Goal: Task Accomplishment & Management: Use online tool/utility

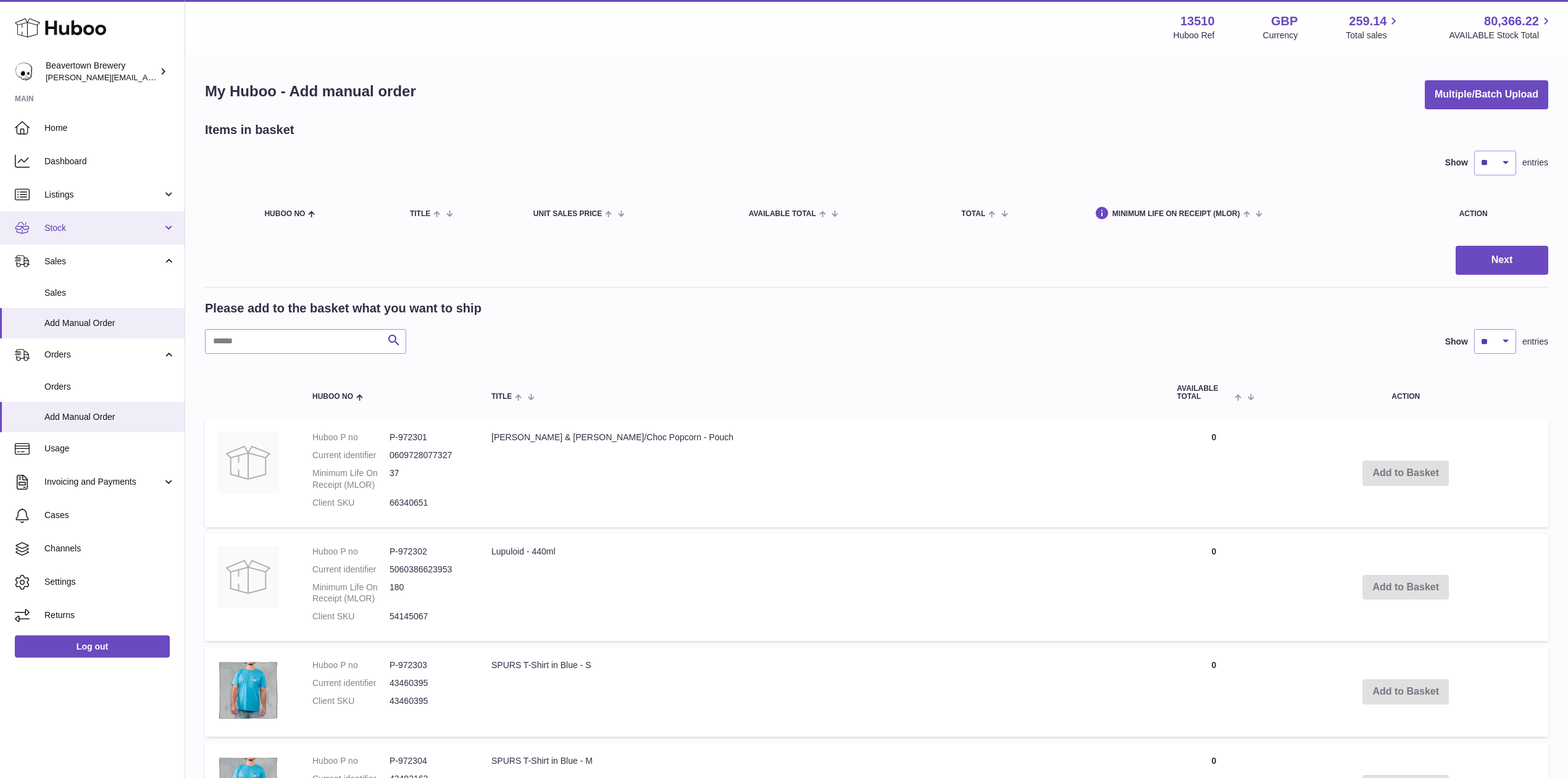
click at [60, 230] on span "Stock" at bounding box center [103, 228] width 118 height 12
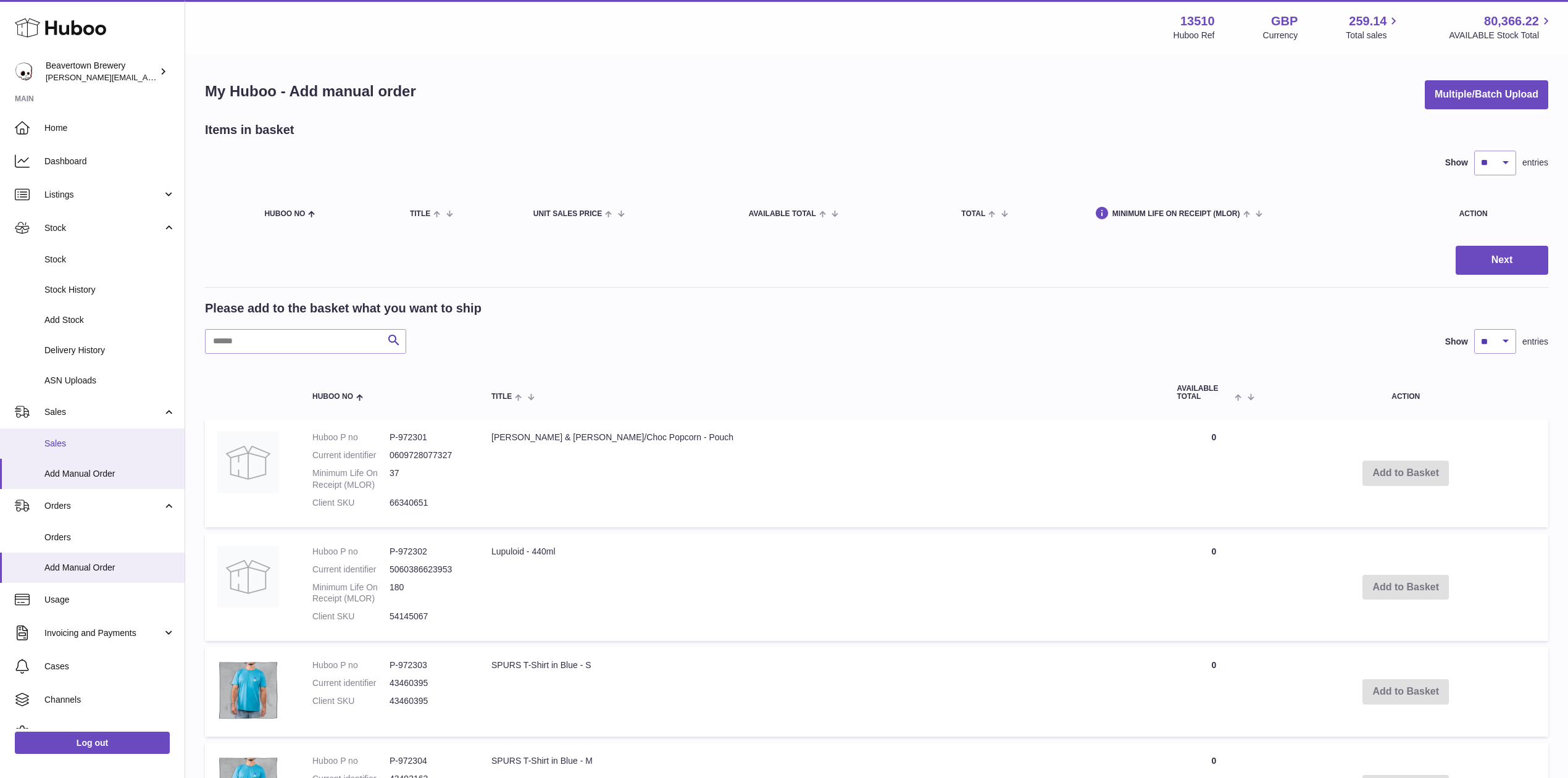
click at [65, 438] on span "Sales" at bounding box center [110, 443] width 131 height 12
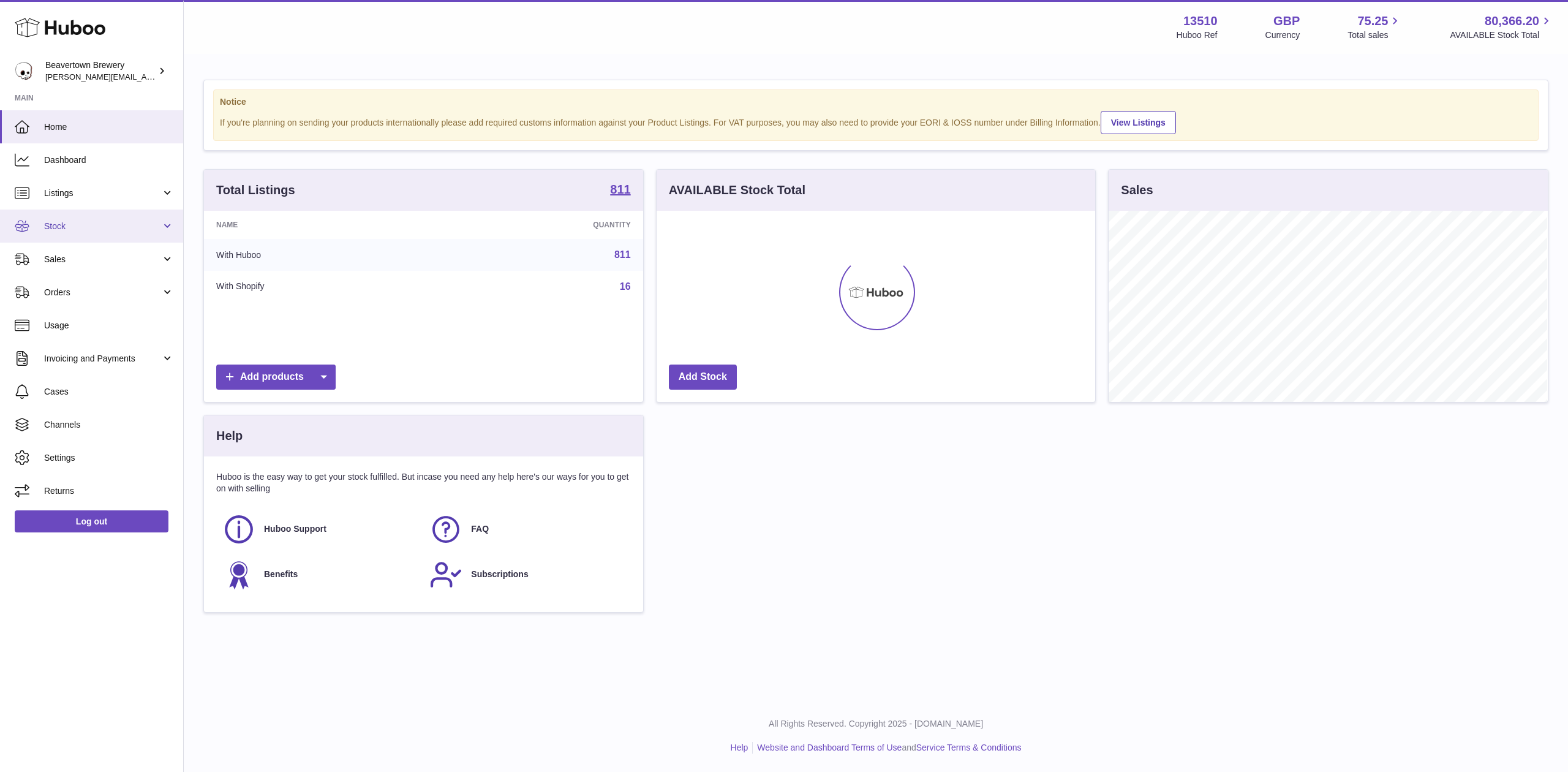
scroll to position [191, 439]
click at [49, 268] on link "Sales" at bounding box center [91, 258] width 183 height 33
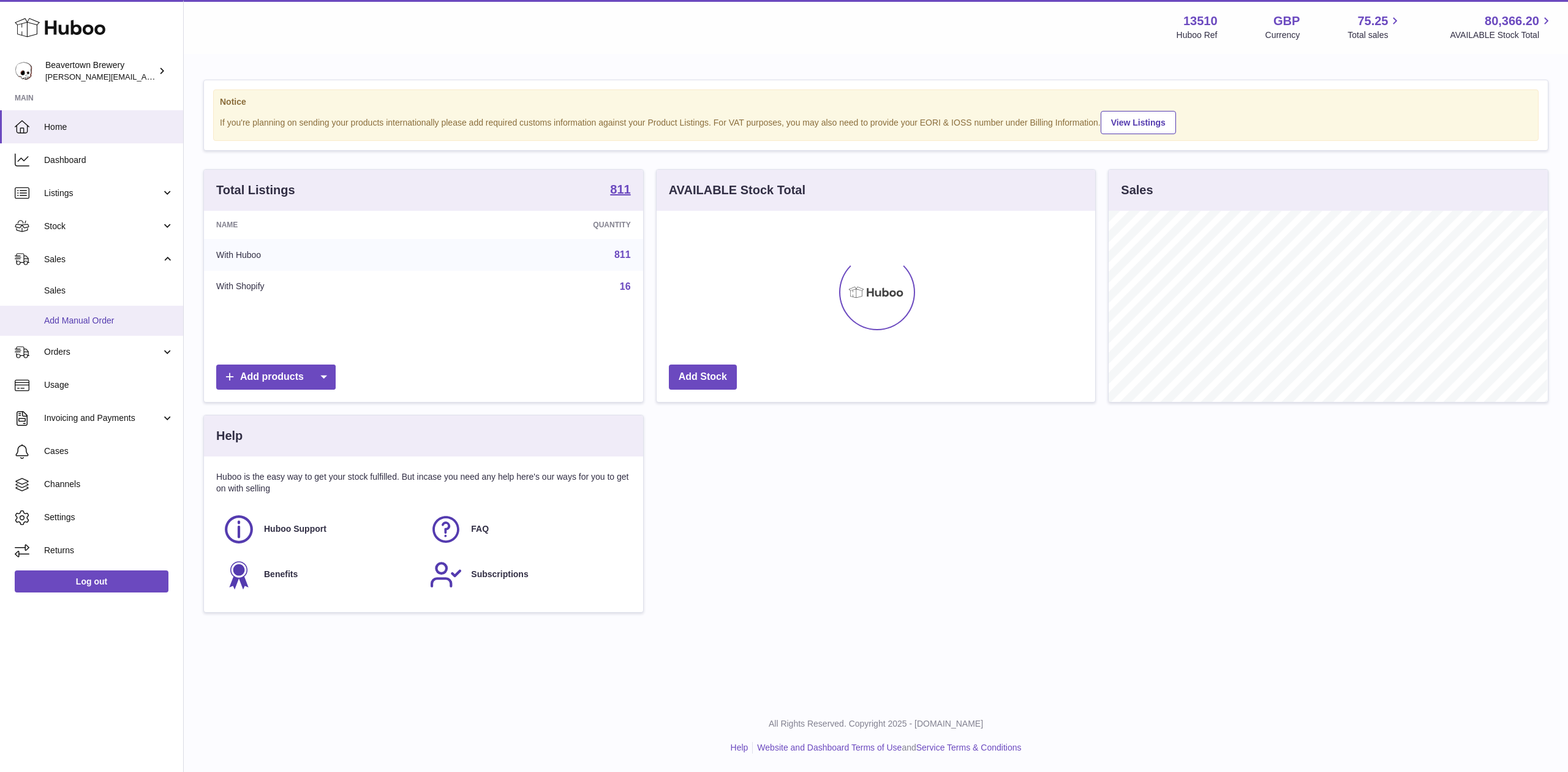
click at [45, 307] on link "Add Manual Order" at bounding box center [91, 321] width 183 height 30
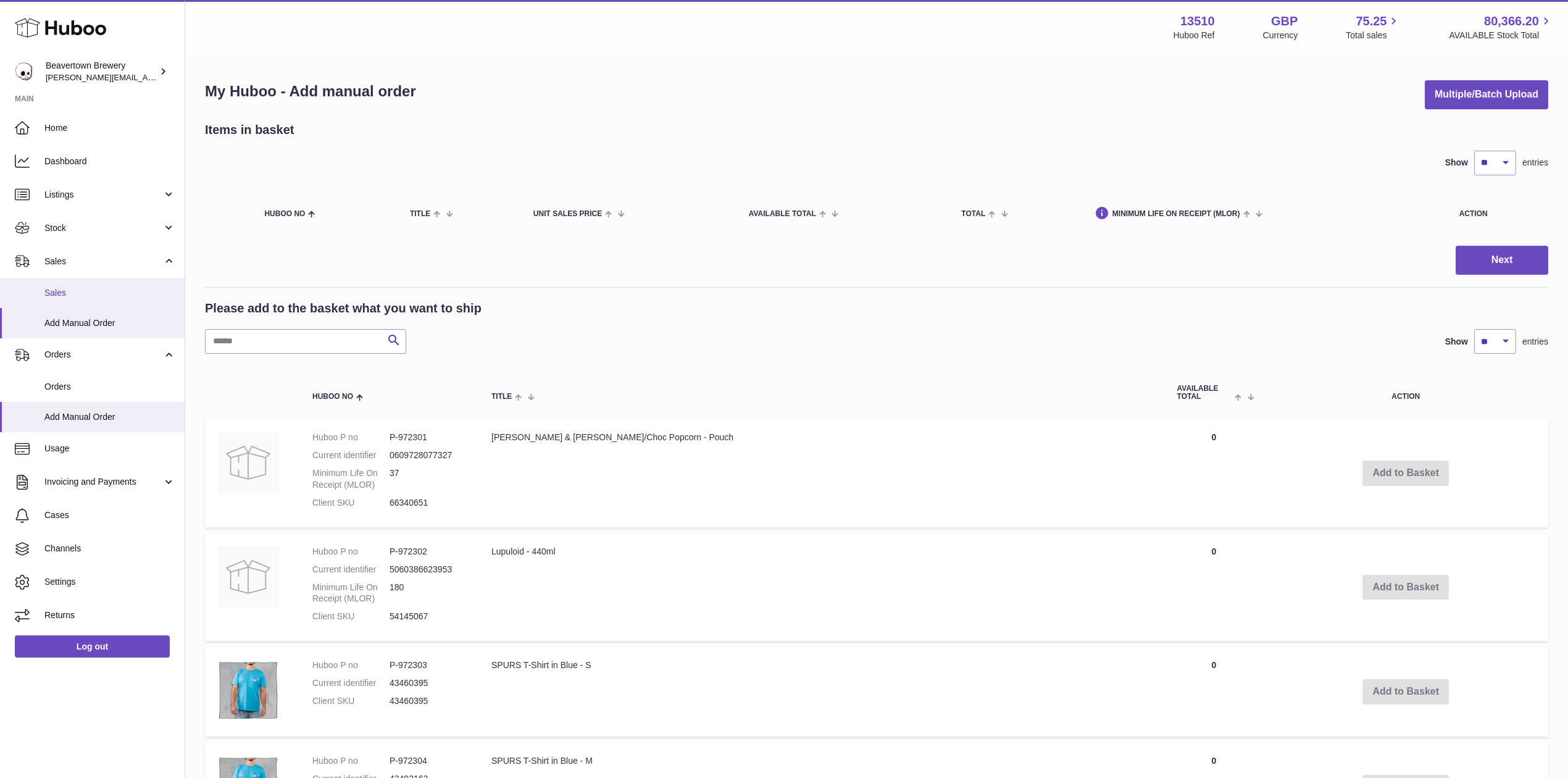
click at [50, 294] on span "Sales" at bounding box center [110, 293] width 131 height 12
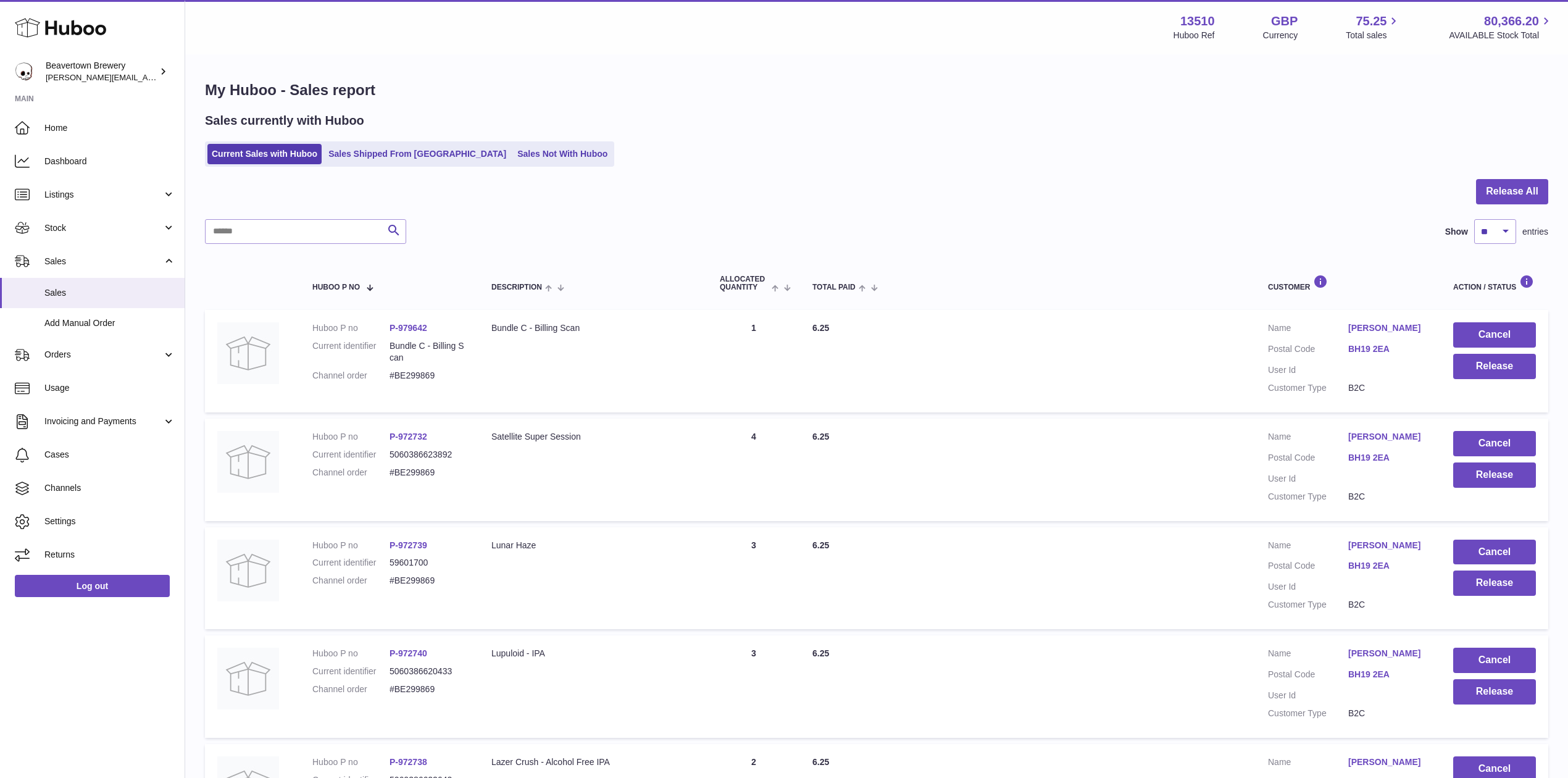
click at [368, 136] on div "Sales currently with Huboo Current Sales with Huboo Sales Shipped From Huboo Sa…" at bounding box center [877, 140] width 1344 height 55
click at [368, 147] on link "Sales Shipped From Huboo" at bounding box center [417, 154] width 186 height 20
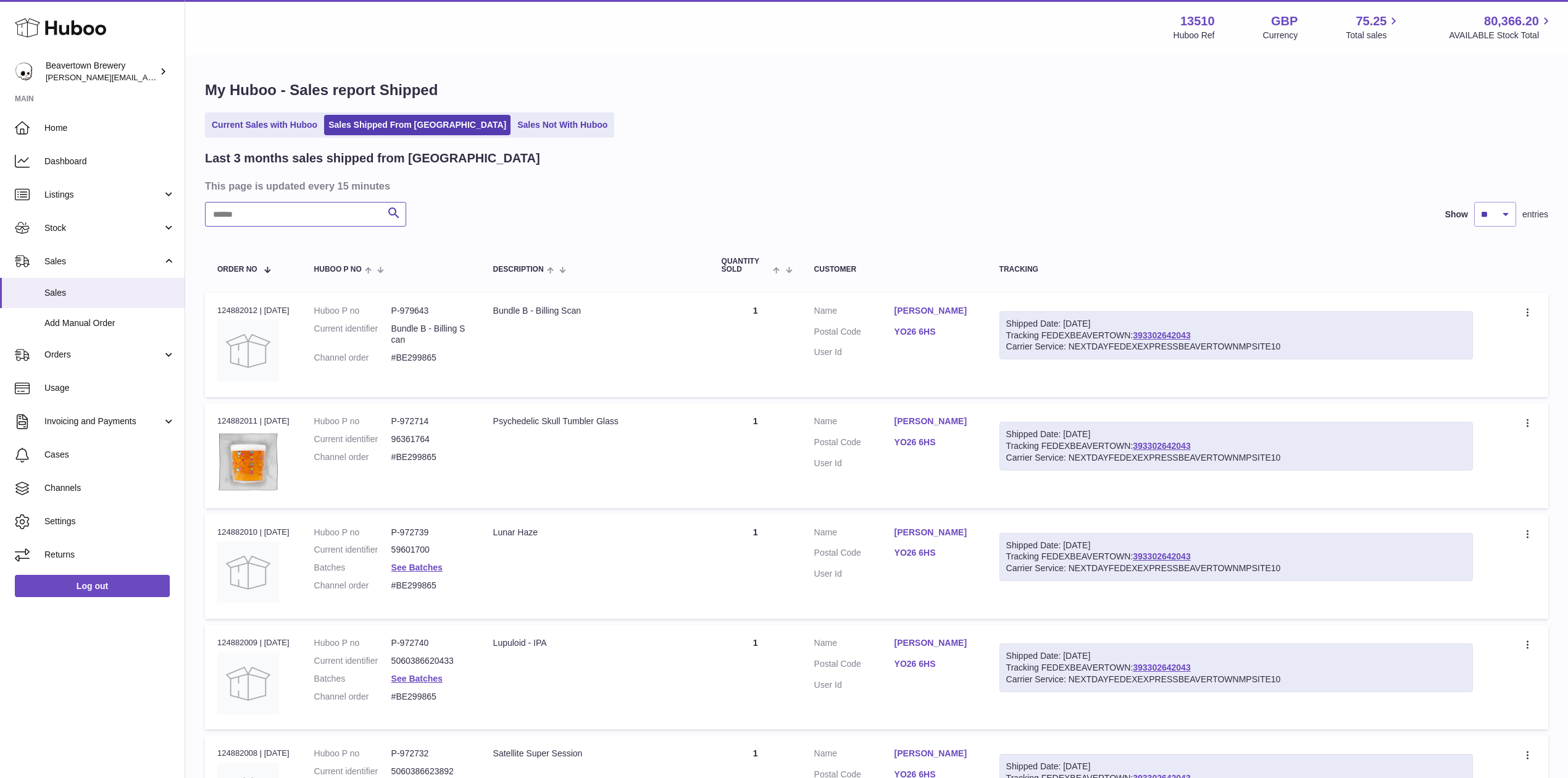
click at [270, 213] on input "text" at bounding box center [306, 214] width 201 height 25
paste input "*****"
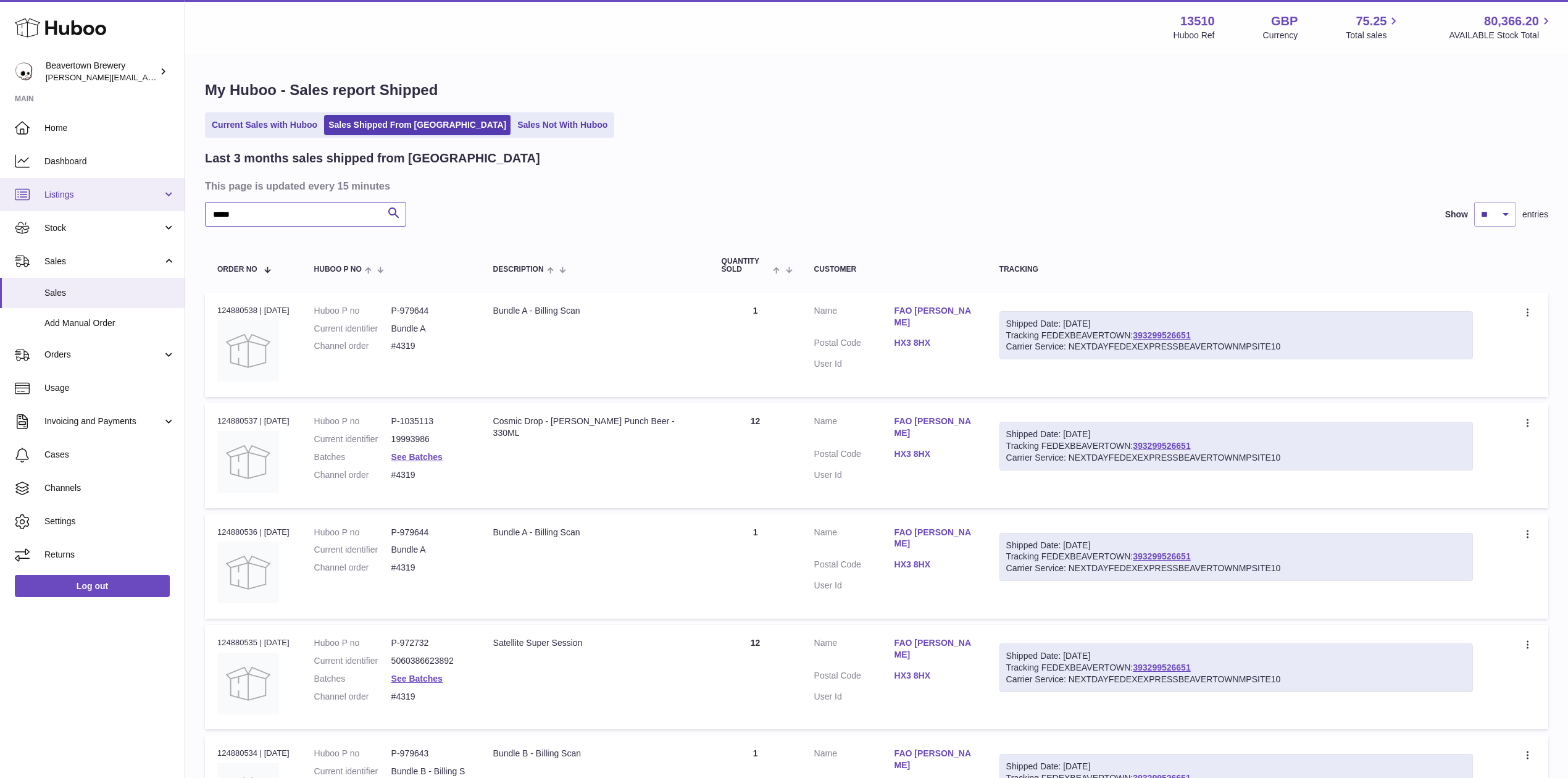
drag, startPoint x: 303, startPoint y: 207, endPoint x: 62, endPoint y: 188, distance: 241.7
click at [62, 188] on div "Huboo Beavertown Brewery Matthew.McCormack@beavertownbrewery.co.uk Main Home Da…" at bounding box center [784, 527] width 1568 height 1054
paste input "text"
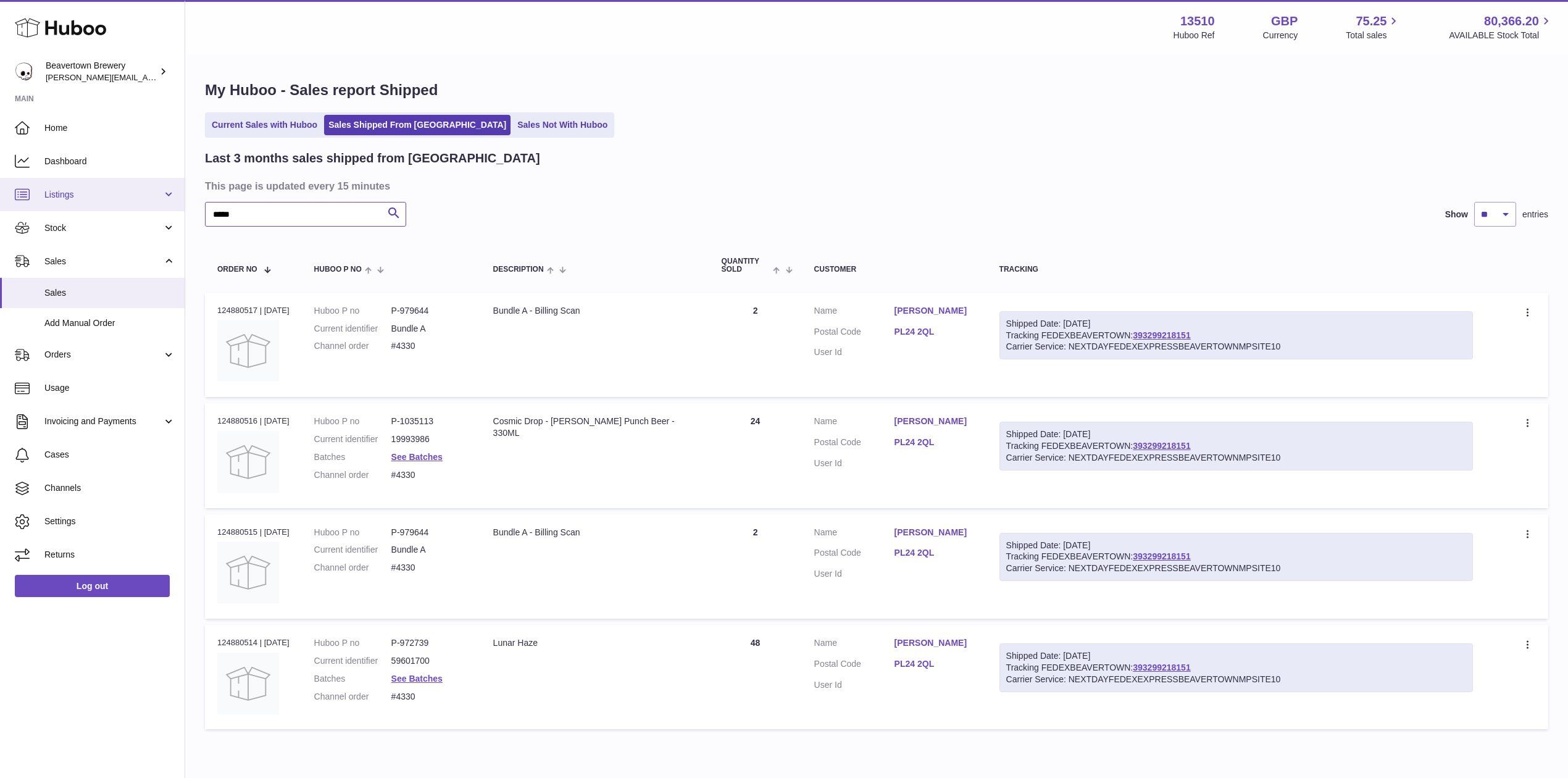
drag, startPoint x: 280, startPoint y: 205, endPoint x: 23, endPoint y: 181, distance: 258.1
click at [27, 183] on div "Huboo Beavertown Brewery Matthew.McCormack@beavertownbrewery.co.uk Main Home Da…" at bounding box center [784, 416] width 1568 height 833
paste input "text"
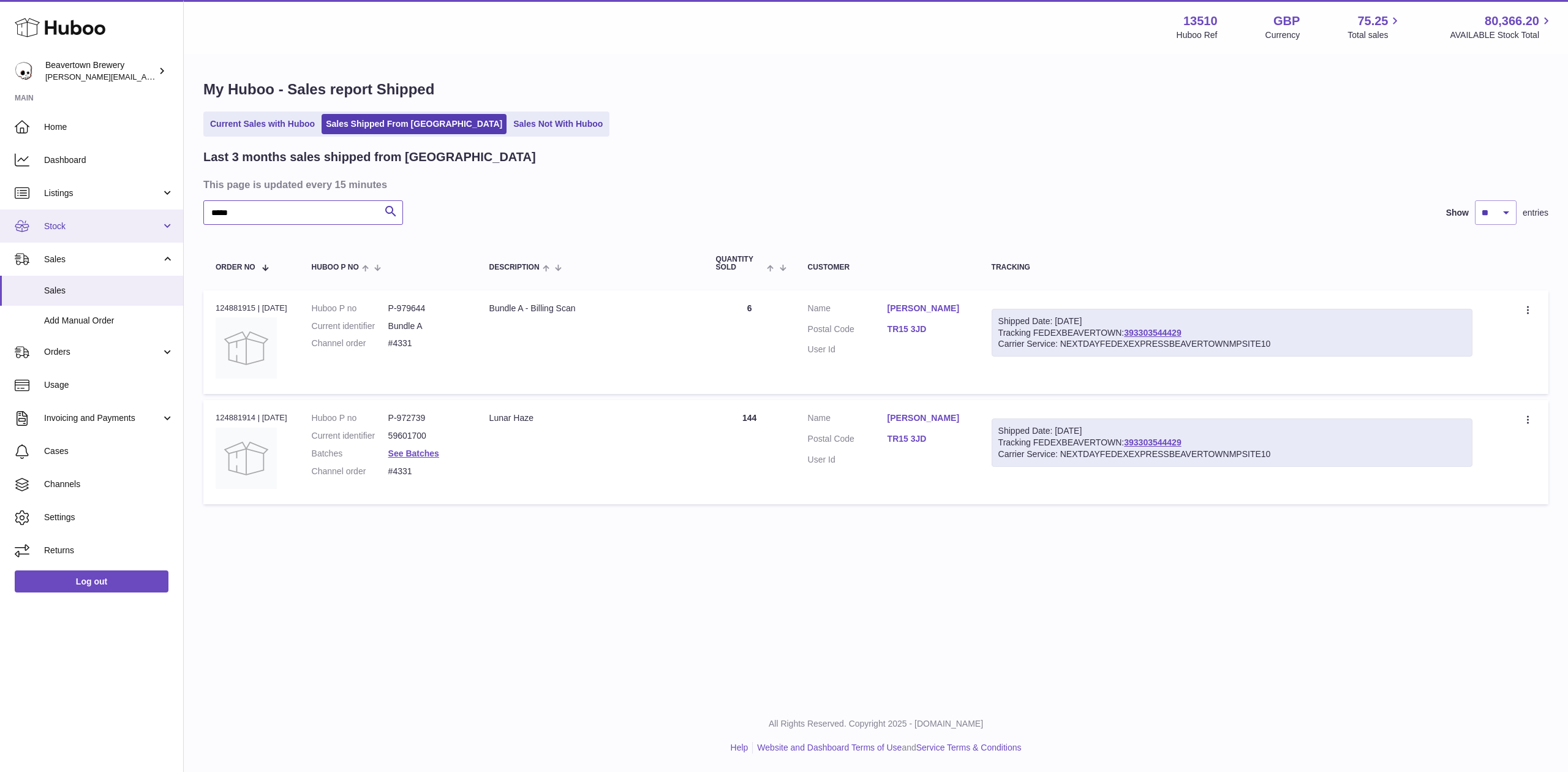
drag, startPoint x: 271, startPoint y: 214, endPoint x: 108, endPoint y: 217, distance: 163.0
click at [109, 217] on div "Huboo Beavertown Brewery Matthew.McCormack@beavertownbrewery.co.uk Main Home Da…" at bounding box center [784, 386] width 1568 height 772
paste input "text"
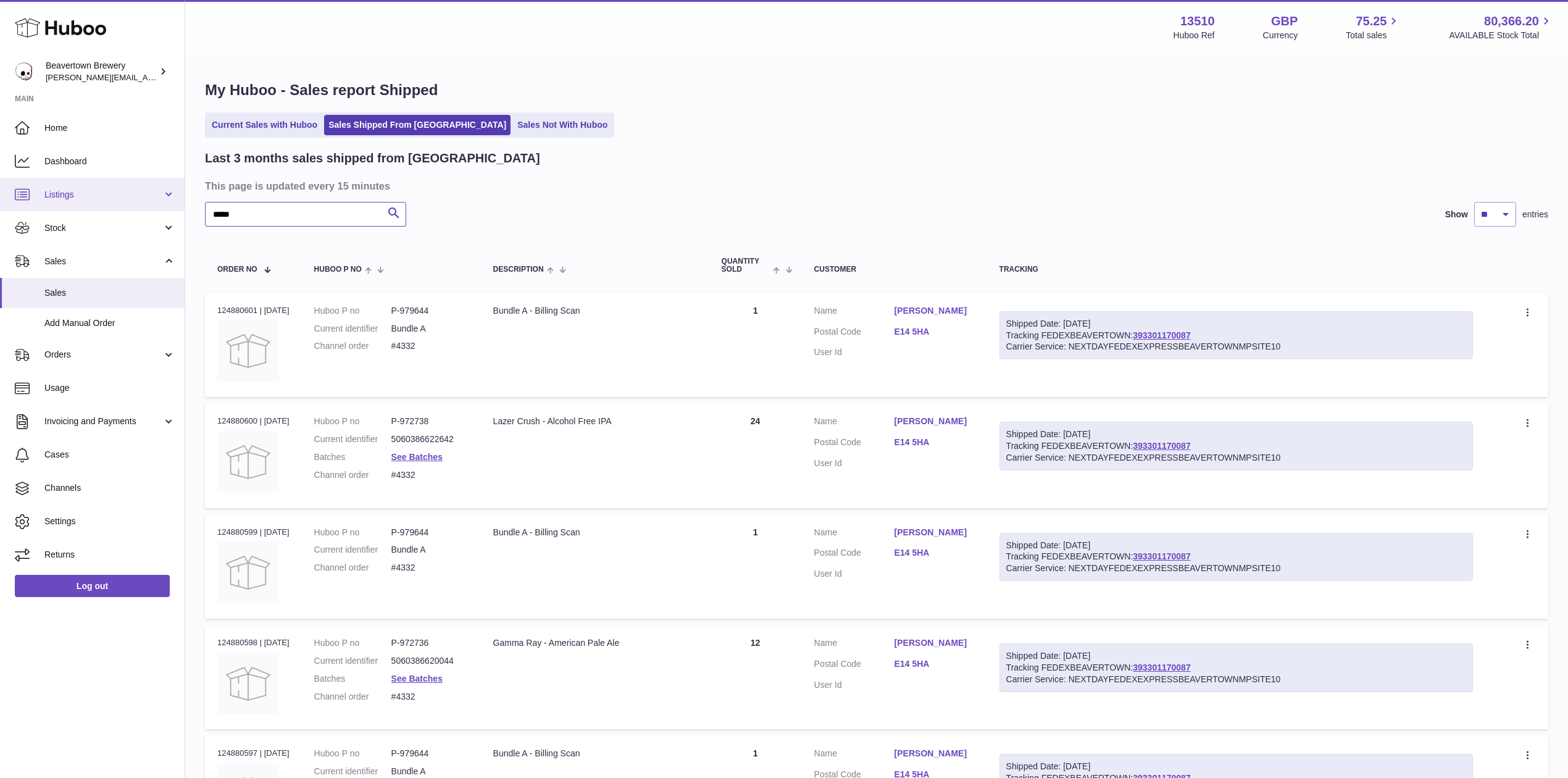
drag, startPoint x: 288, startPoint y: 213, endPoint x: 42, endPoint y: 183, distance: 247.8
click at [44, 183] on div "Huboo Beavertown Brewery Matthew.McCormack@beavertownbrewery.co.uk Main Home Da…" at bounding box center [784, 764] width 1568 height 1529
paste input "text"
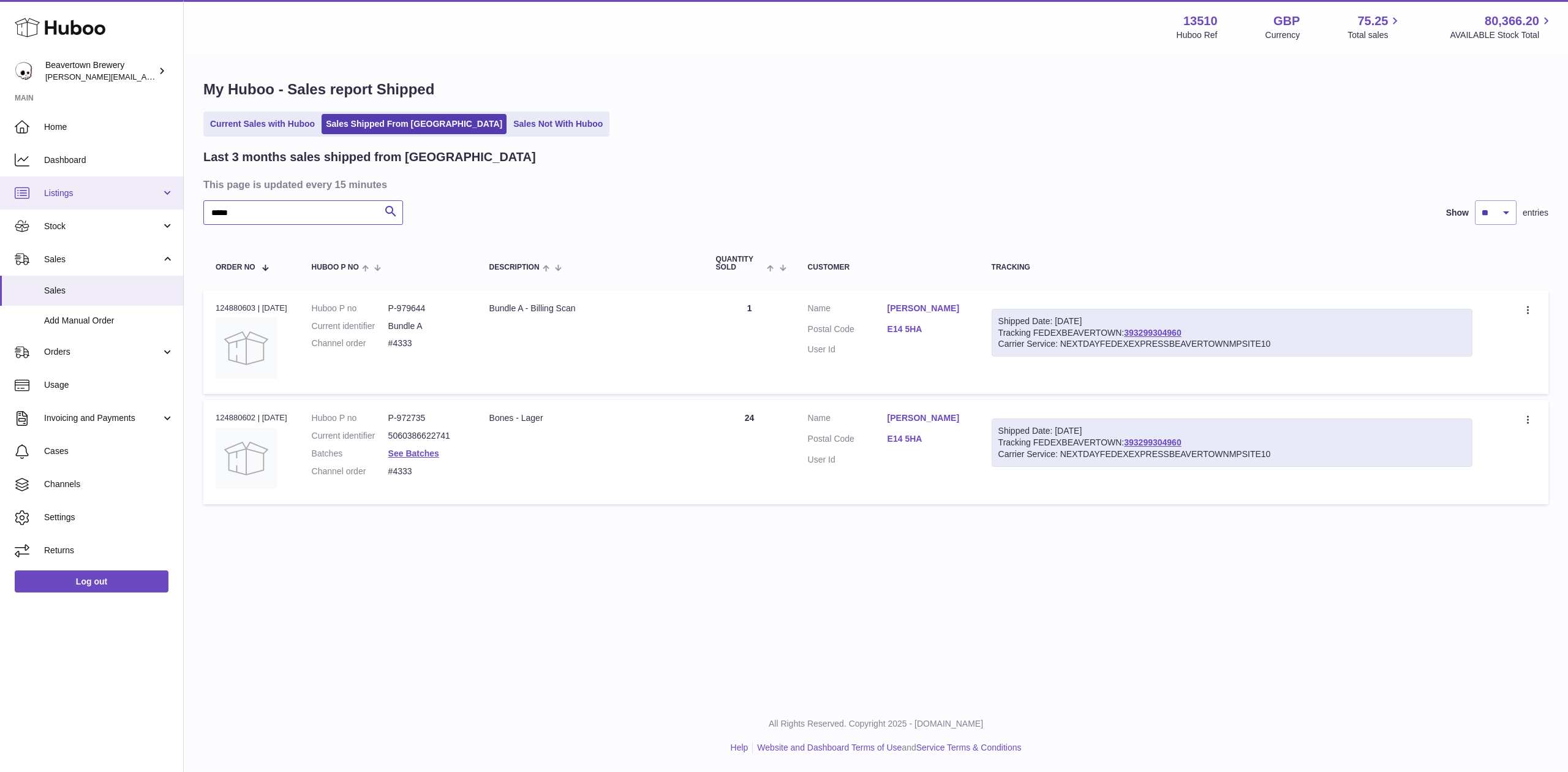
drag, startPoint x: 298, startPoint y: 213, endPoint x: 0, endPoint y: 194, distance: 298.6
click at [0, 192] on div "Huboo Beavertown Brewery Matthew.McCormack@beavertownbrewery.co.uk Main Home Da…" at bounding box center [784, 386] width 1568 height 772
paste input "text"
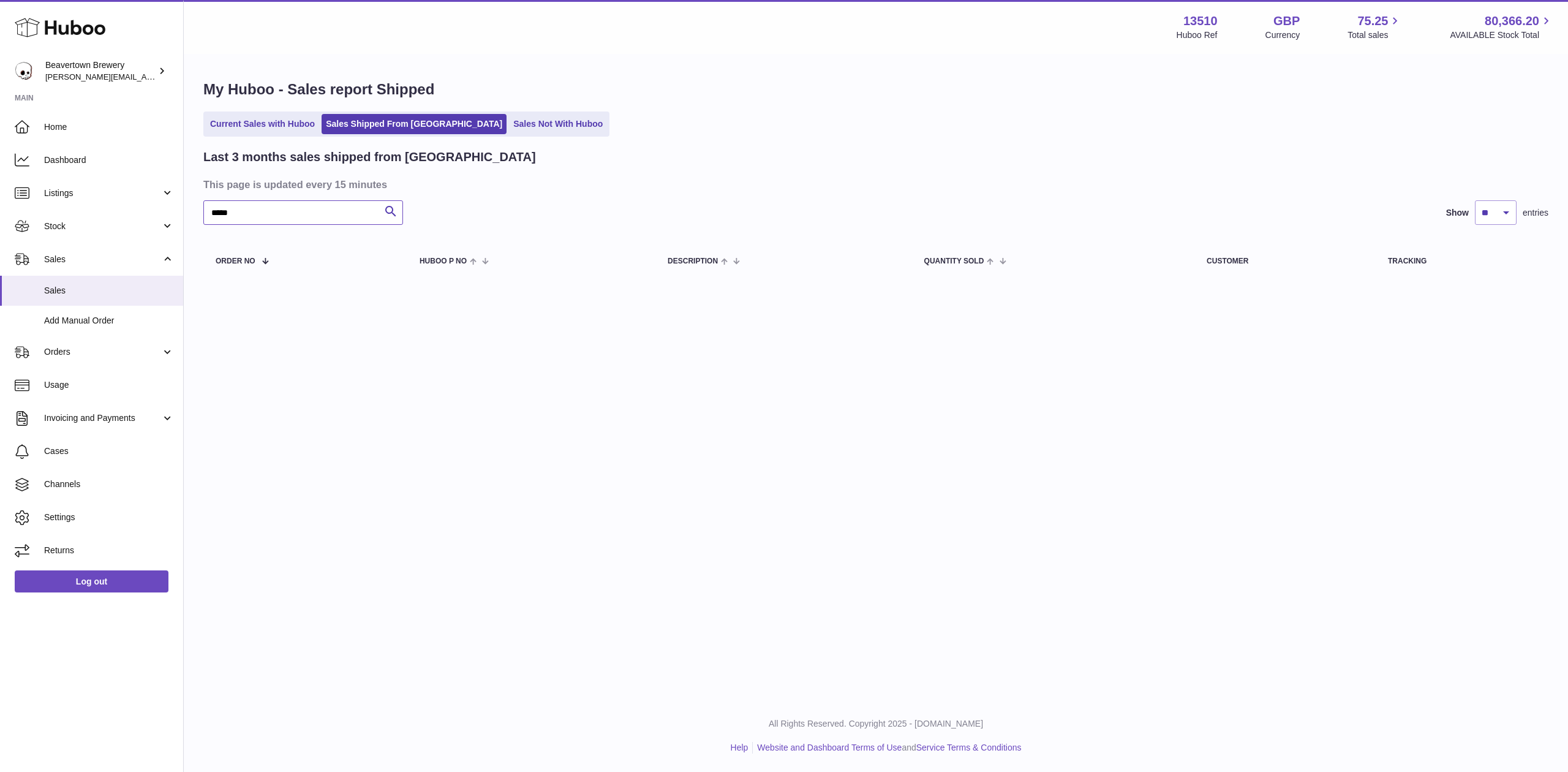
type input "*****"
click at [97, 325] on span "Add Manual Order" at bounding box center [109, 320] width 130 height 12
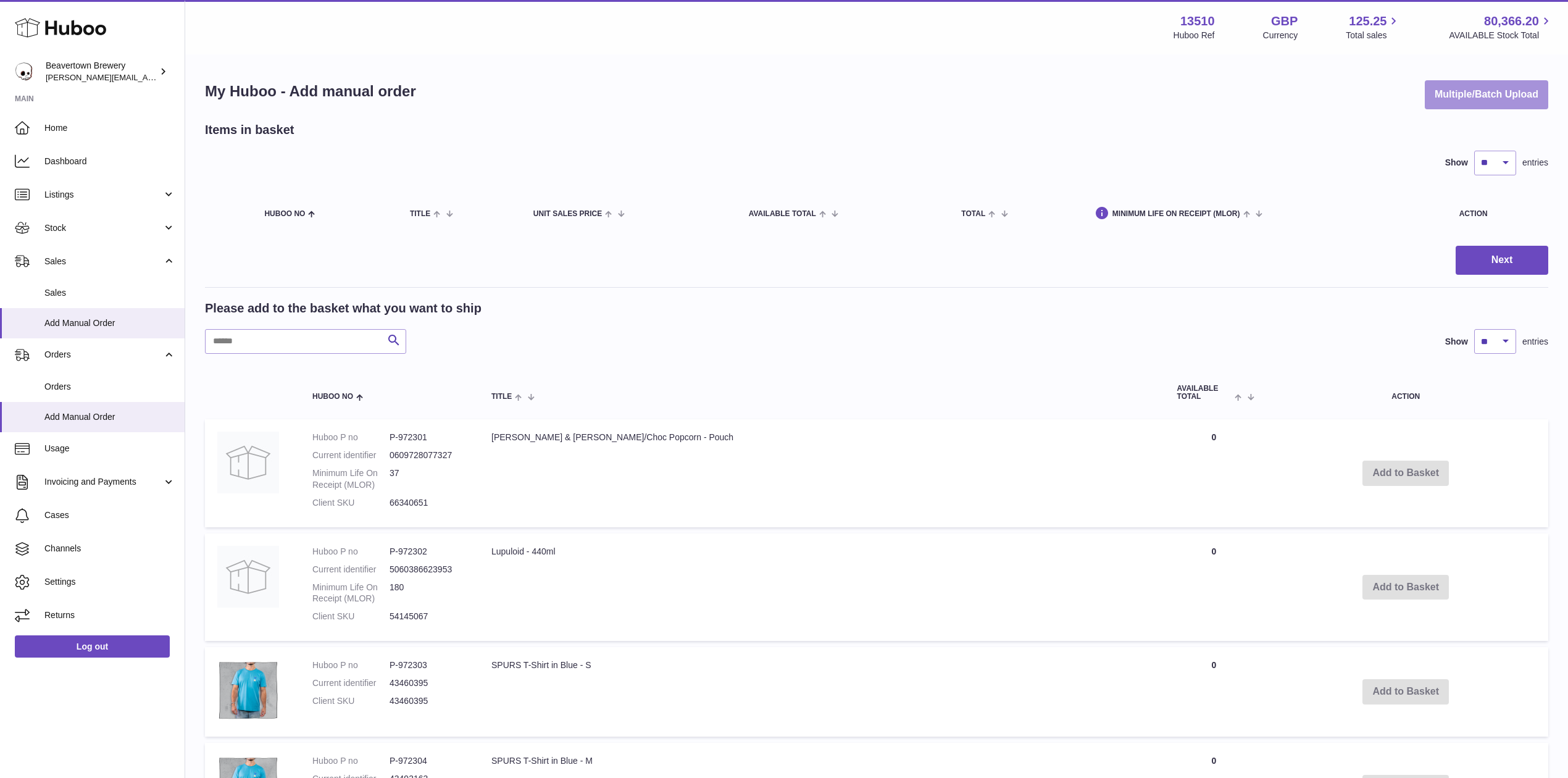
click at [1493, 80] on button "Multiple/Batch Upload" at bounding box center [1486, 95] width 123 height 29
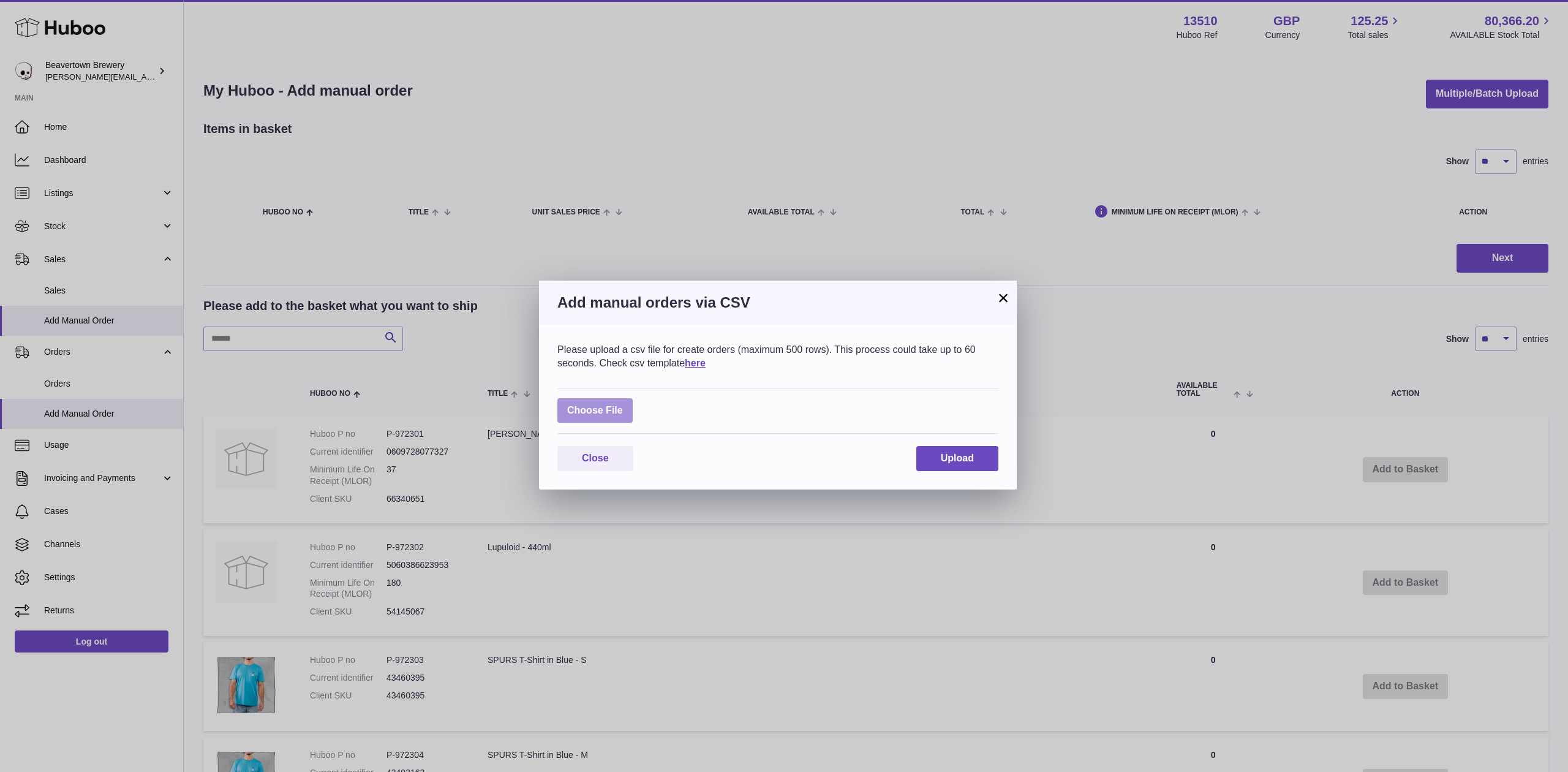
click at [605, 407] on label at bounding box center [595, 410] width 75 height 25
click at [623, 405] on input "file" at bounding box center [623, 404] width 1 height 1
type input "**********"
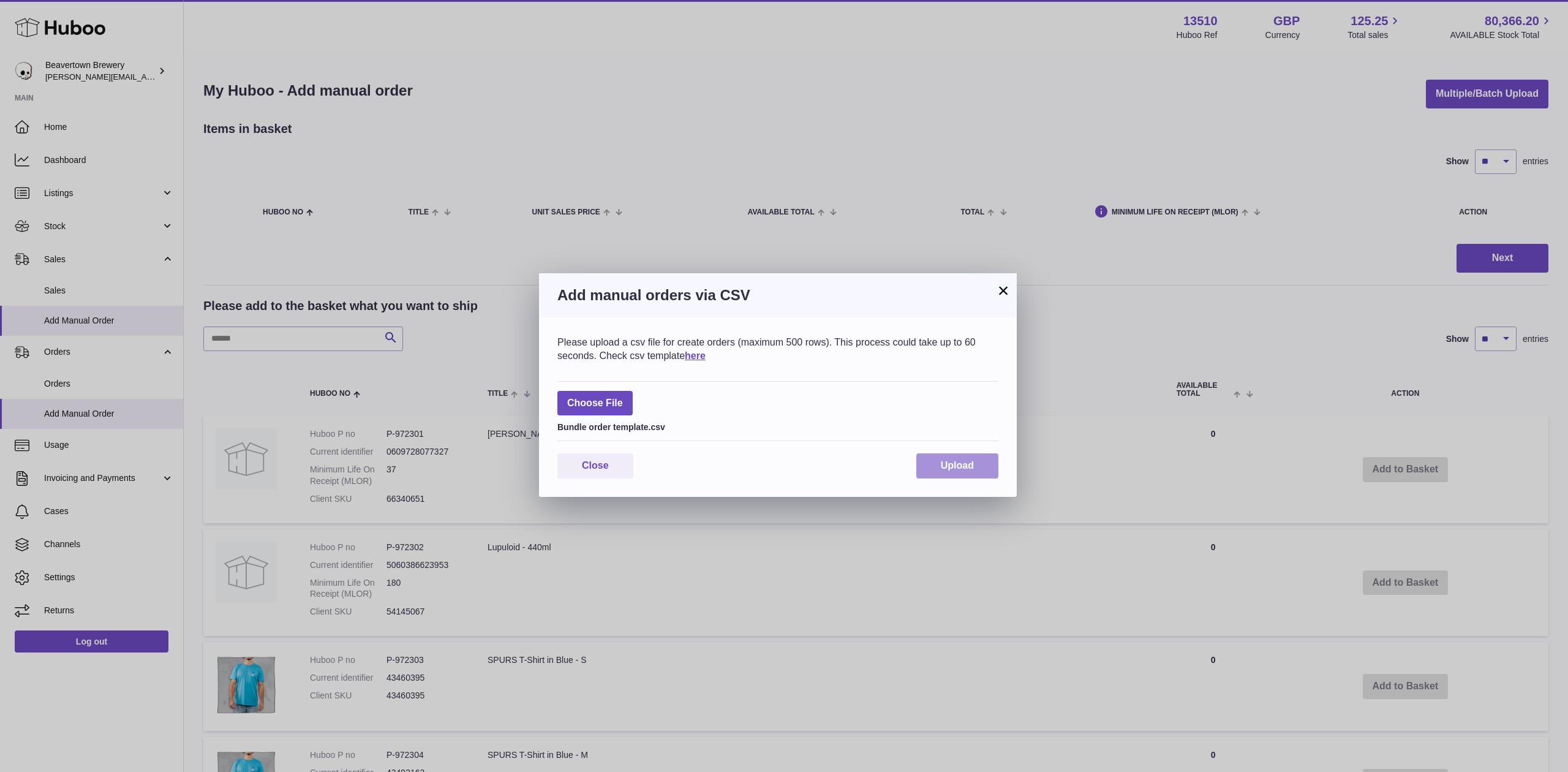
click at [916, 470] on button "Upload" at bounding box center [957, 466] width 82 height 25
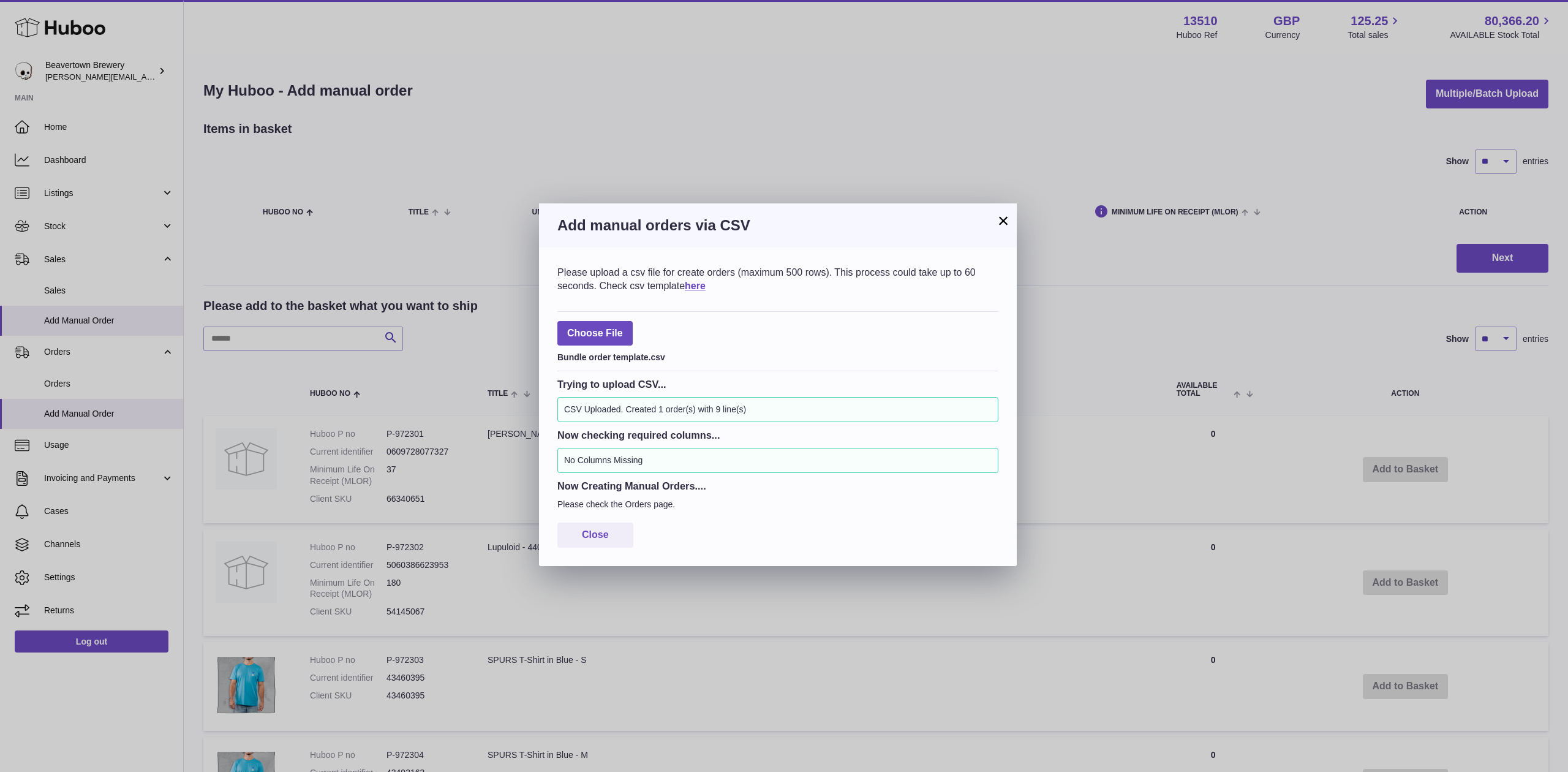
click at [1010, 224] on button "×" at bounding box center [1004, 221] width 15 height 15
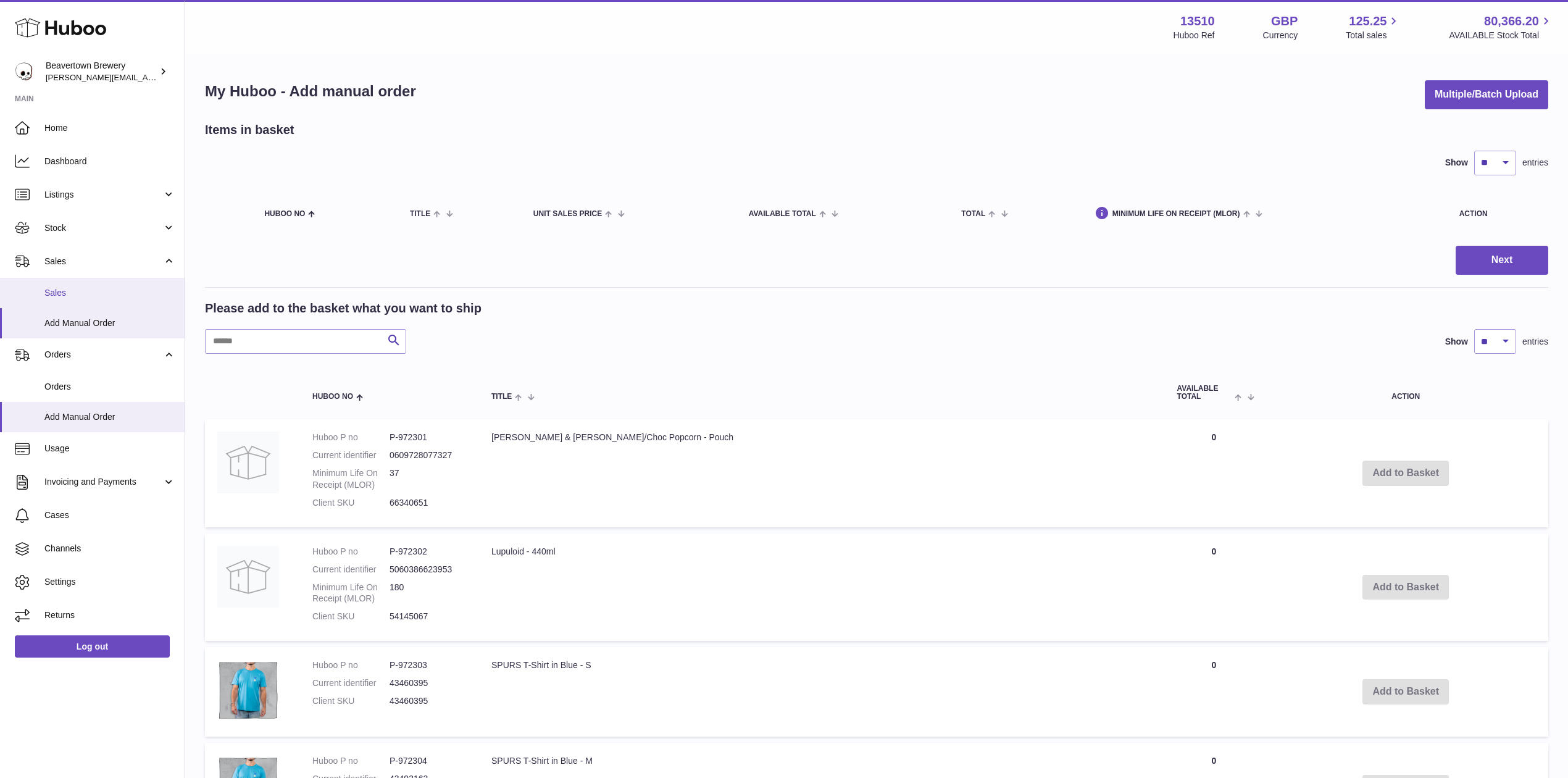
click at [32, 306] on link "Sales" at bounding box center [92, 293] width 185 height 30
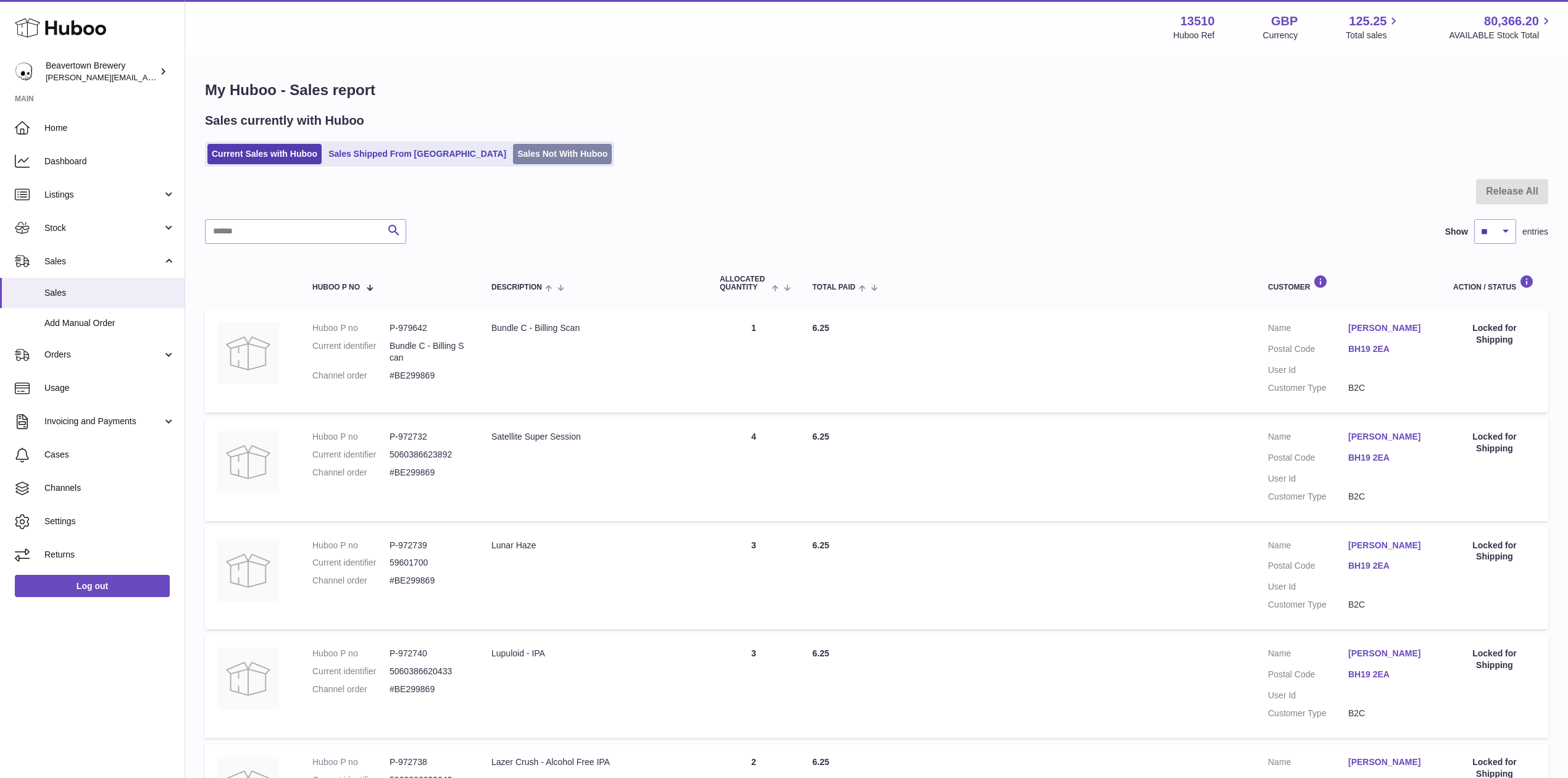
click at [513, 151] on link "Sales Not With Huboo" at bounding box center [562, 154] width 99 height 20
